Goal: Communication & Community: Answer question/provide support

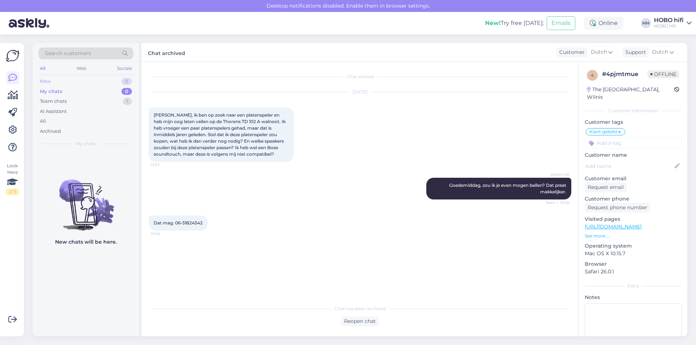
click at [51, 80] on div "New 0" at bounding box center [85, 81] width 95 height 10
click at [53, 90] on div "My chats" at bounding box center [50, 91] width 21 height 7
click at [58, 100] on div "Team chats" at bounding box center [53, 101] width 27 height 7
click at [61, 80] on div "New 1" at bounding box center [85, 81] width 95 height 10
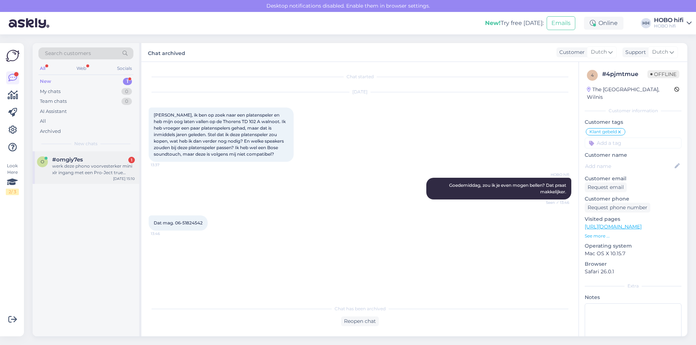
click at [77, 169] on div "werk deze phono voorvesterker mini xlr ingang met een Pro-Ject true balanced pl…" at bounding box center [93, 169] width 83 height 13
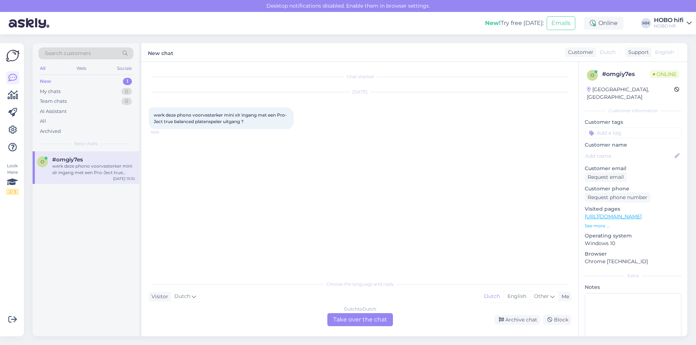
click at [366, 321] on div "Dutch to Dutch Take over the chat" at bounding box center [360, 320] width 66 height 13
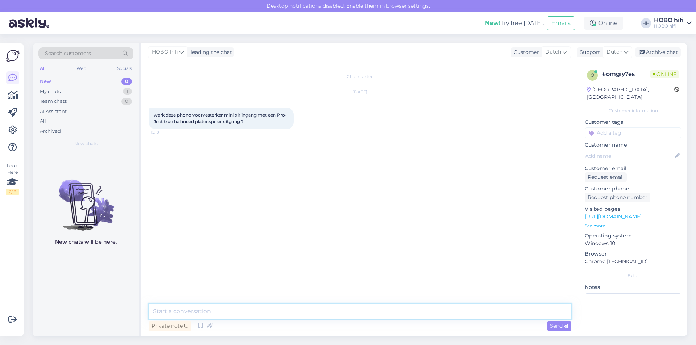
click at [192, 311] on textarea at bounding box center [360, 311] width 423 height 15
type textarea "Goedemiddag, bedankt voor je bericht."
click at [642, 213] on link "[URL][DOMAIN_NAME]" at bounding box center [613, 216] width 57 height 7
click at [223, 311] on textarea at bounding box center [360, 311] width 423 height 15
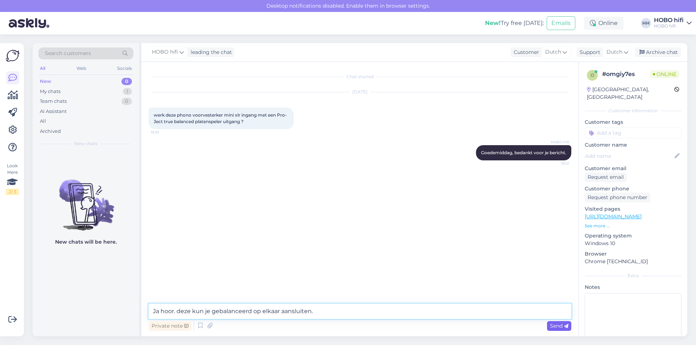
type textarea "Ja hoor. deze kun je gebalanceerd op elkaar aansluiten."
click at [559, 328] on span "Send" at bounding box center [559, 326] width 18 height 7
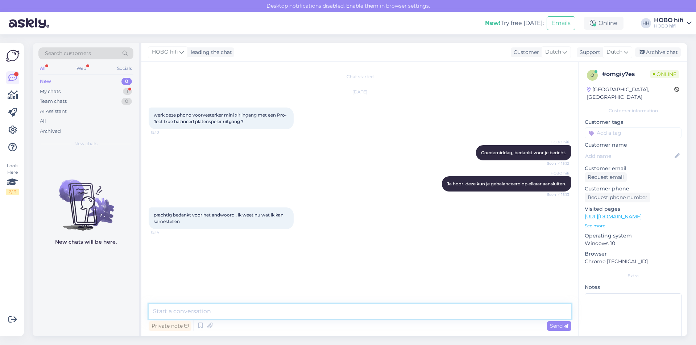
click at [232, 314] on textarea at bounding box center [360, 311] width 423 height 15
type textarea "Graag gedaan en nog een fijne dag!"
